Goal: Check status: Check status

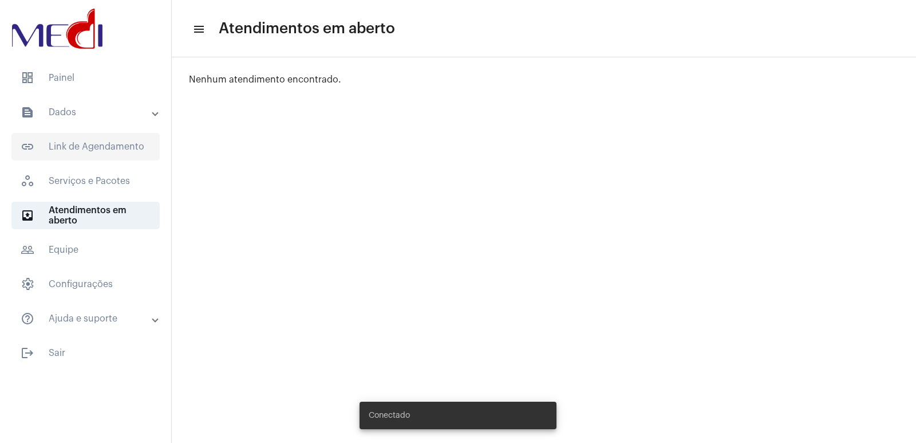
click at [93, 148] on span "link_outlined Link de Agendamento" at bounding box center [85, 146] width 148 height 27
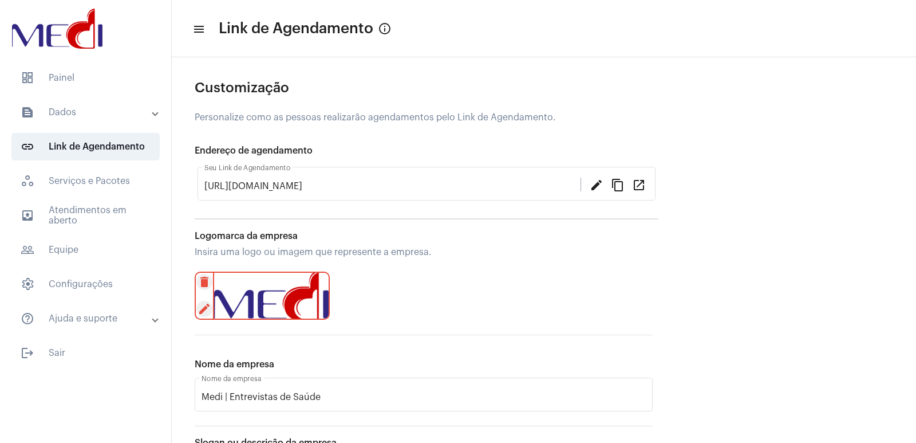
click at [93, 121] on mat-expansion-panel-header "text_snippet_outlined Dados" at bounding box center [89, 112] width 164 height 27
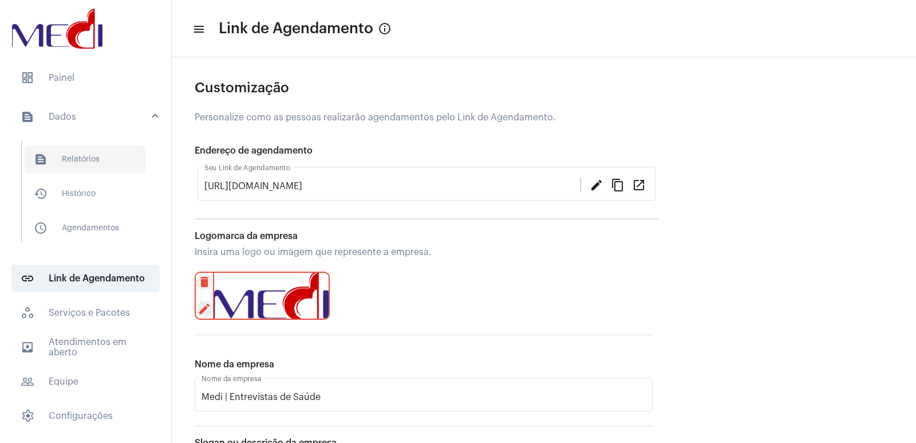
click at [94, 157] on span "text_snippet_outlined Relatórios" at bounding box center [85, 158] width 121 height 27
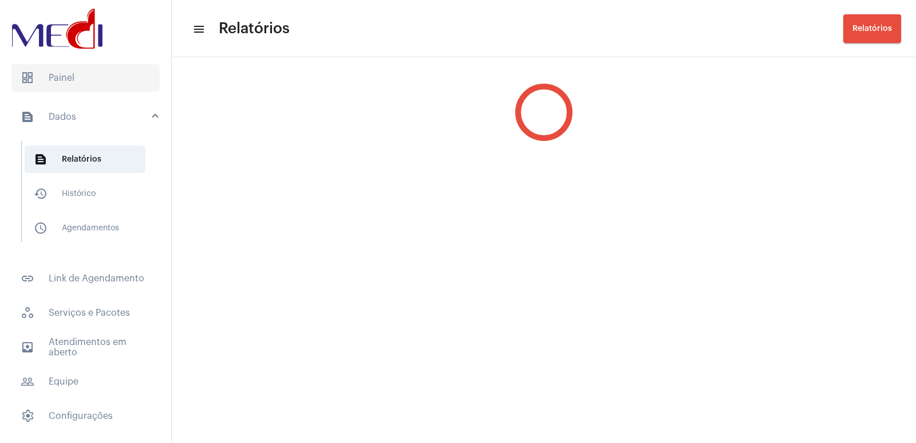
click at [78, 75] on span "dashboard Painel" at bounding box center [85, 77] width 148 height 27
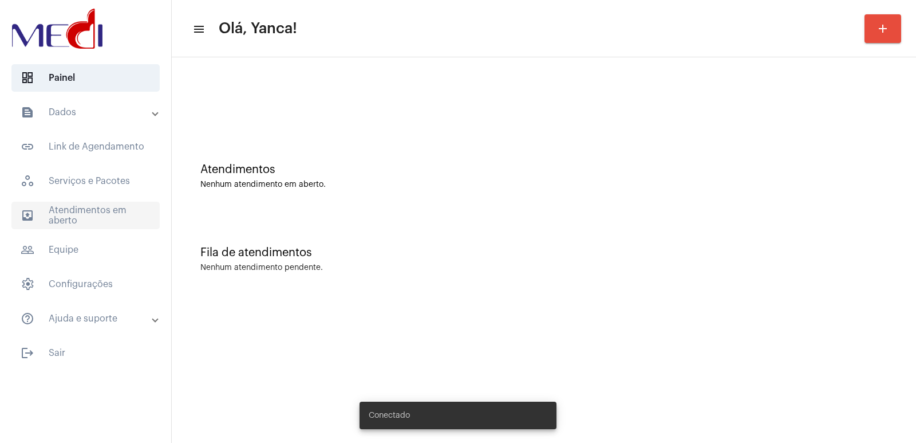
click at [61, 207] on span "outbox_outline Atendimentos em aberto" at bounding box center [85, 215] width 148 height 27
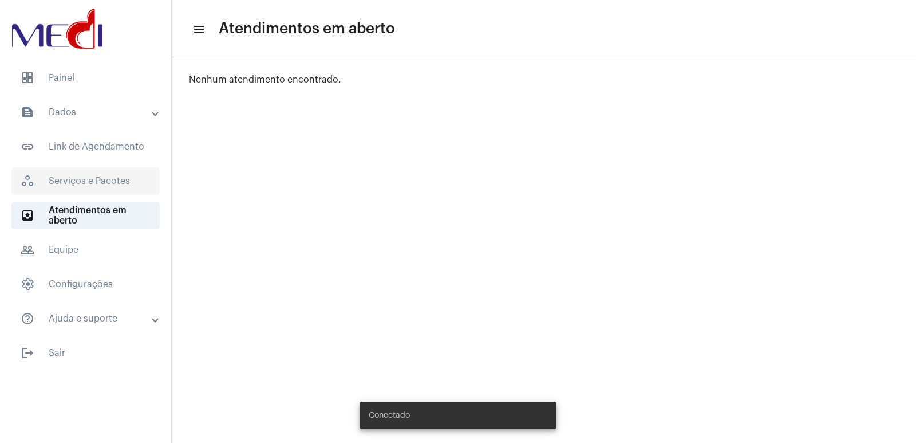
click at [76, 171] on span "workspaces_outlined Serviços e Pacotes" at bounding box center [85, 180] width 148 height 27
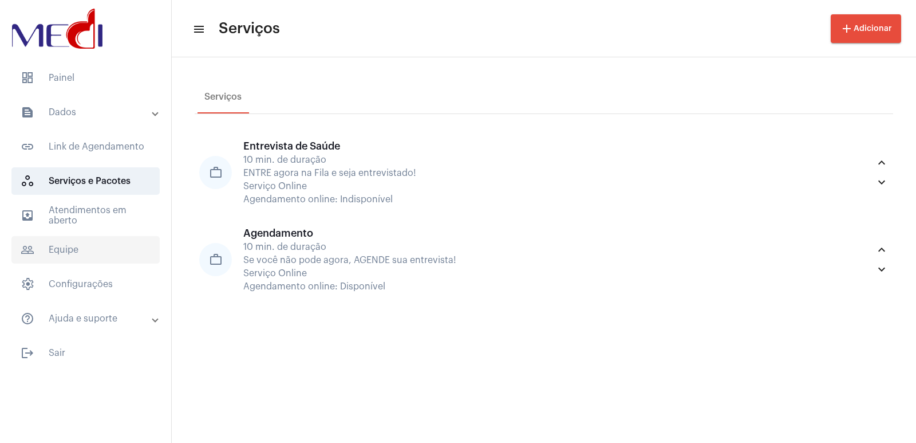
click at [91, 248] on span "people_outline Equipe" at bounding box center [85, 249] width 148 height 27
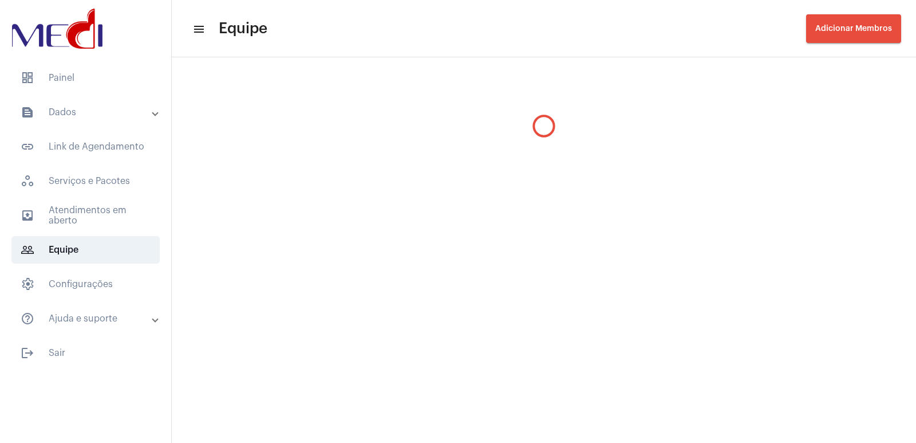
click at [91, 127] on mat-accordion "text_snippet_outlined Dados text_snippet_outlined Relatórios history_outlined H…" at bounding box center [85, 216] width 171 height 234
click at [81, 95] on mat-list "dashboard Painel text_snippet_outlined Dados text_snippet_outlined Relatórios h…" at bounding box center [85, 213] width 171 height 307
click at [84, 116] on mat-panel-title "text_snippet_outlined Dados" at bounding box center [87, 112] width 132 height 14
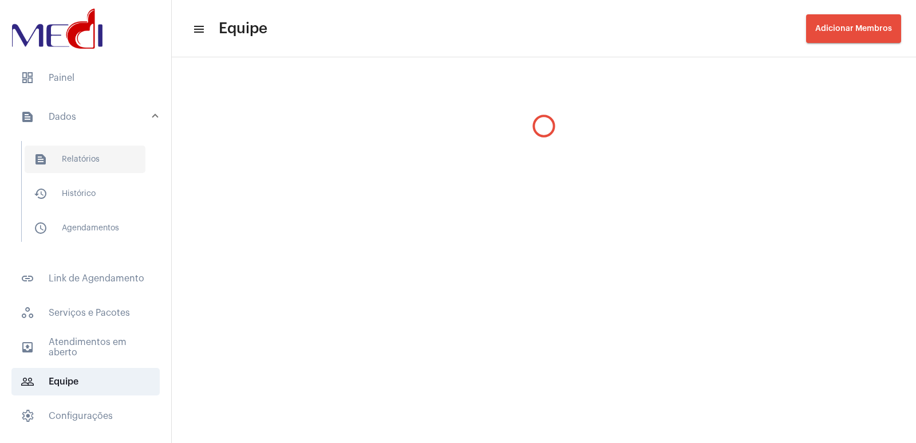
click at [82, 153] on span "text_snippet_outlined Relatórios" at bounding box center [85, 158] width 121 height 27
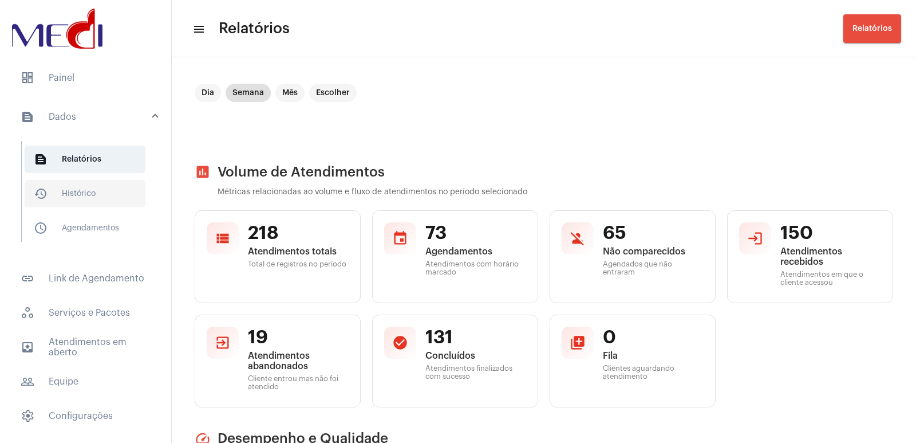
click at [82, 192] on span "history_outlined Histórico" at bounding box center [85, 193] width 121 height 27
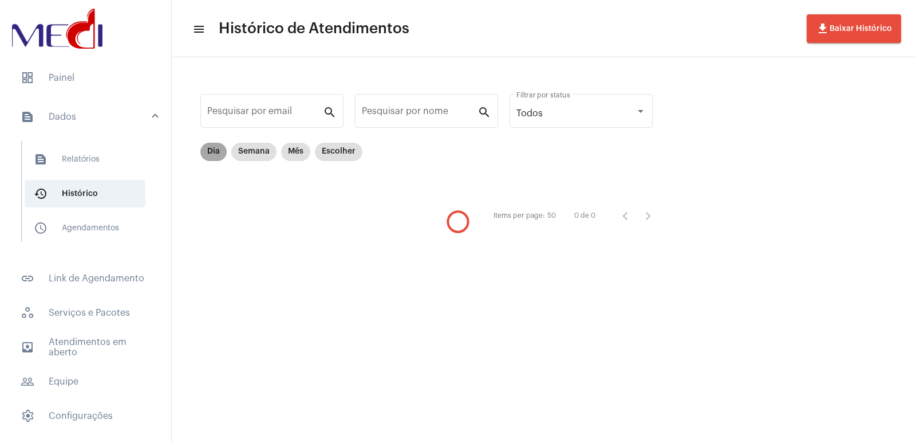
click at [210, 149] on mat-chip "Dia" at bounding box center [213, 152] width 26 height 18
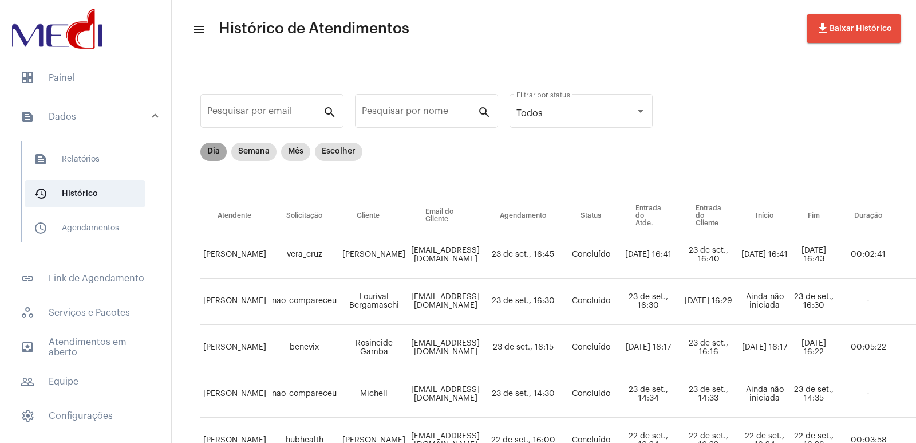
click at [217, 157] on mat-chip "Dia" at bounding box center [213, 152] width 26 height 18
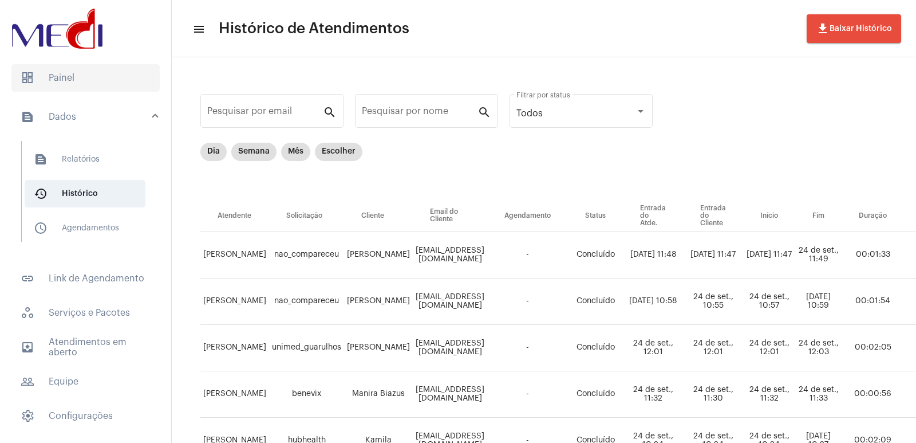
click at [76, 78] on span "dashboard Painel" at bounding box center [85, 77] width 148 height 27
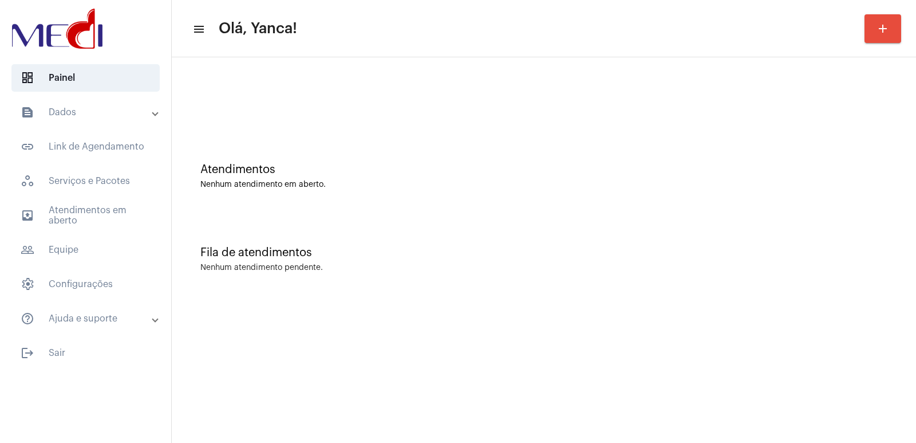
click at [82, 122] on mat-expansion-panel-header "text_snippet_outlined Dados" at bounding box center [89, 112] width 164 height 27
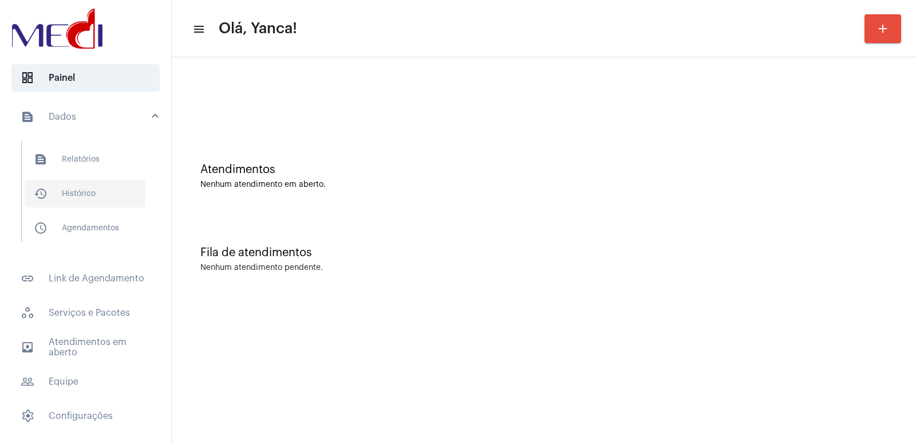
click at [86, 197] on span "history_outlined Histórico" at bounding box center [85, 193] width 121 height 27
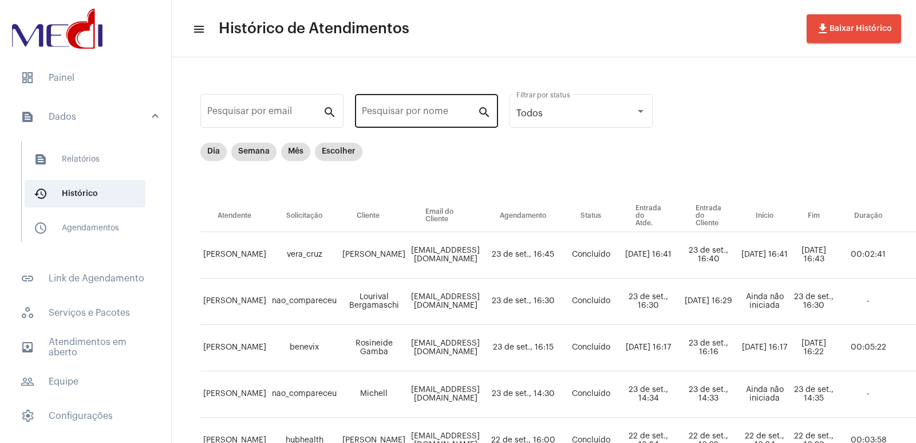
click at [390, 126] on div "Pesquisar por nome" at bounding box center [420, 110] width 116 height 36
click at [397, 113] on input "Pesquisar por nome" at bounding box center [420, 113] width 116 height 10
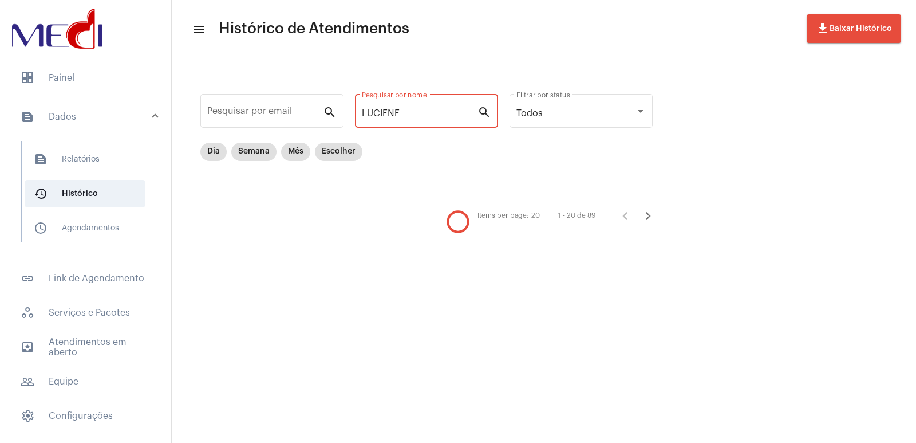
type input "LUCIENE"
click at [300, 153] on mat-chip "Mês" at bounding box center [295, 152] width 29 height 18
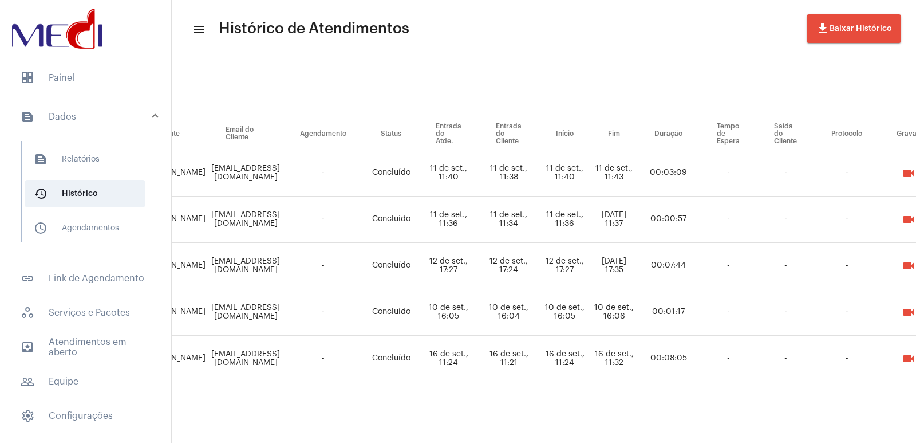
scroll to position [90, 203]
drag, startPoint x: 537, startPoint y: 425, endPoint x: 550, endPoint y: 424, distance: 13.2
click at [550, 424] on div "Pesquisar por email search LUCIENE Pesquisar por nome search Todos Filtrar por …" at bounding box center [341, 208] width 744 height 467
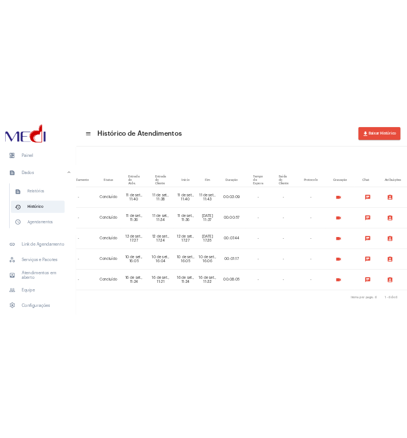
scroll to position [90, 368]
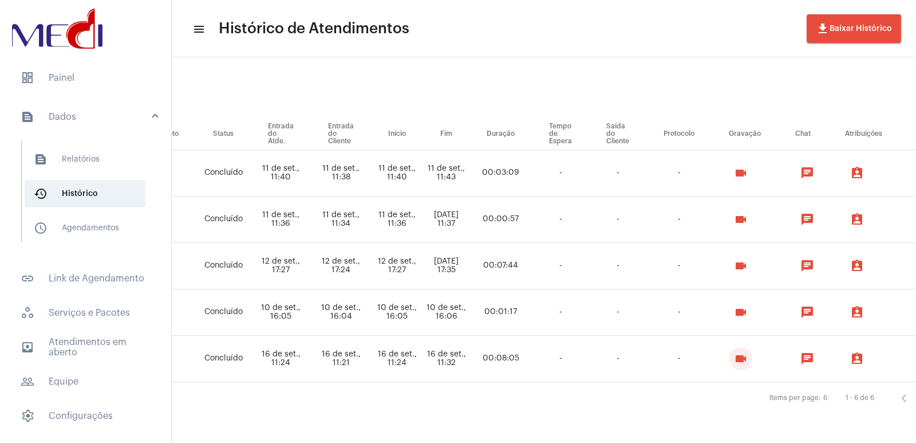
click at [748, 355] on mat-icon "videocam" at bounding box center [741, 359] width 14 height 14
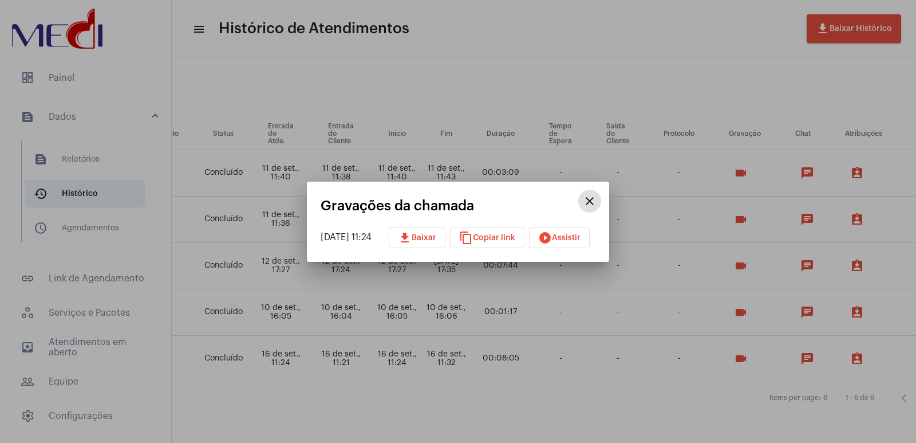
click at [570, 237] on span "play_circle_filled Assistir" at bounding box center [559, 238] width 42 height 8
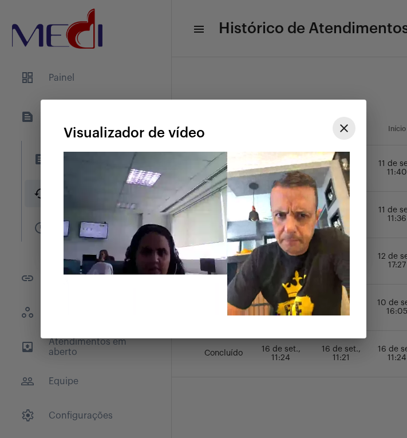
click at [344, 127] on mat-icon "close" at bounding box center [344, 128] width 14 height 14
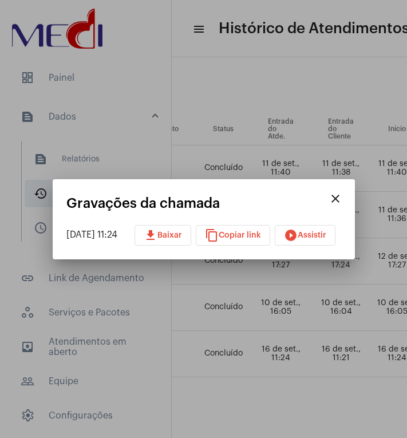
click at [336, 185] on mat-dialog-container "close Gravações da chamada 16/09/2025 11:24 download Baixar content_copy Copiar…" at bounding box center [204, 219] width 302 height 80
click at [342, 192] on mat-icon "close" at bounding box center [336, 199] width 14 height 14
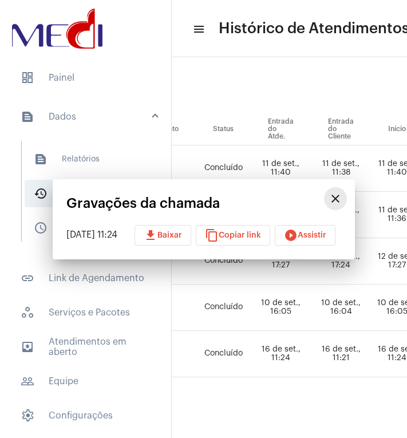
scroll to position [90, 846]
